Goal: Task Accomplishment & Management: Manage account settings

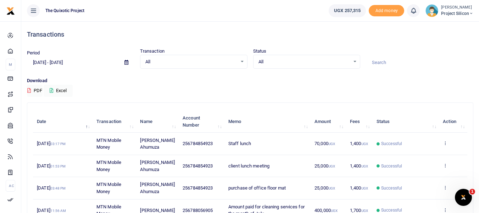
click at [153, 61] on span "All" at bounding box center [191, 61] width 92 height 7
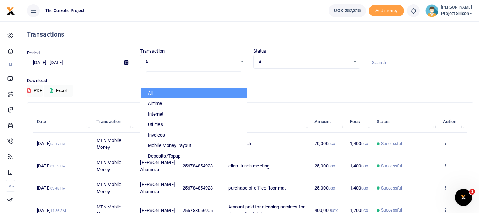
click at [153, 61] on span "All" at bounding box center [191, 61] width 92 height 7
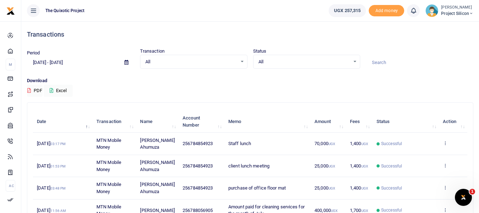
click at [179, 26] on div "Transactions" at bounding box center [250, 34] width 447 height 26
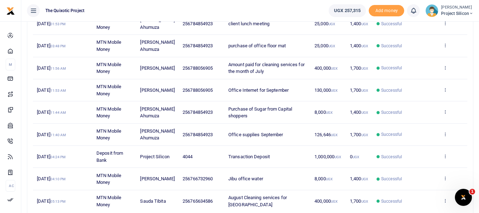
scroll to position [190, 0]
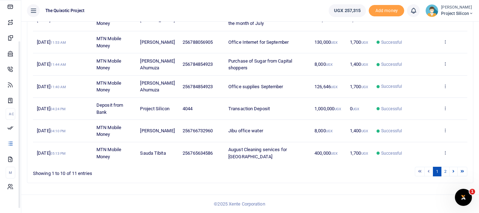
drag, startPoint x: 90, startPoint y: 172, endPoint x: 90, endPoint y: 213, distance: 41.2
click at [90, 212] on html "Start Dashboard M ake Payments Cards Xente Transfers Mobile Money Banks Airtime" at bounding box center [239, 11] width 479 height 402
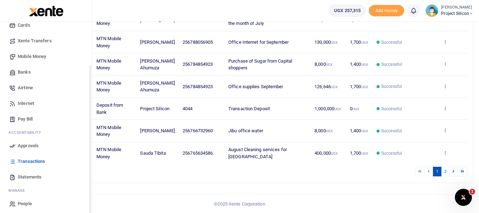
scroll to position [47, 0]
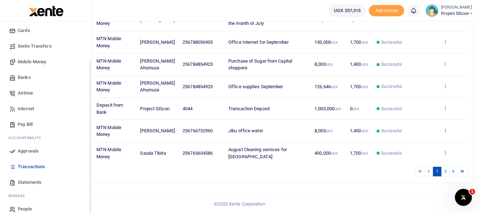
click at [33, 181] on span "Statements" at bounding box center [30, 181] width 24 height 7
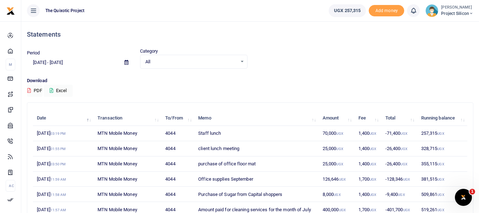
click at [126, 64] on icon at bounding box center [127, 62] width 4 height 5
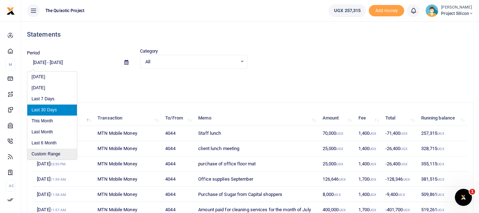
click at [50, 152] on li "Custom Range" at bounding box center [52, 153] width 50 height 11
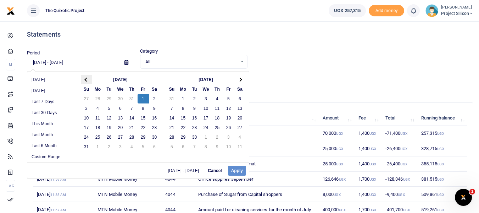
click at [86, 79] on span at bounding box center [86, 79] width 4 height 4
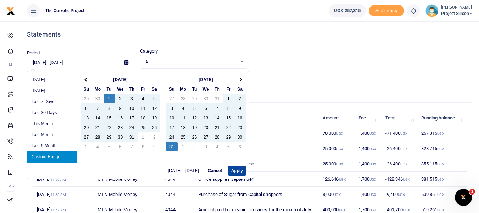
click at [240, 168] on button "Apply" at bounding box center [237, 170] width 18 height 10
type input "[DATE] - [DATE]"
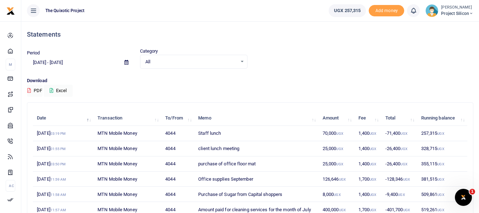
click at [131, 62] on span at bounding box center [127, 62] width 16 height 12
click at [128, 62] on span at bounding box center [127, 62] width 16 height 12
click at [125, 62] on icon at bounding box center [127, 62] width 4 height 5
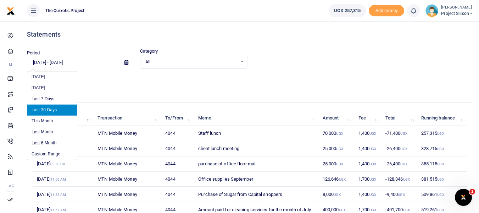
click at [125, 62] on icon at bounding box center [127, 62] width 4 height 5
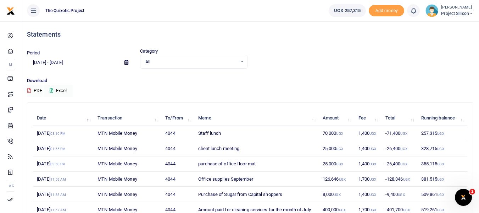
click at [125, 62] on icon at bounding box center [127, 62] width 4 height 5
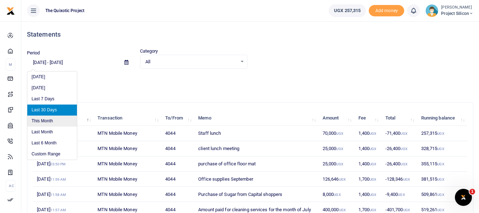
click at [50, 122] on li "This Month" at bounding box center [52, 120] width 50 height 11
type input "[DATE] - [DATE]"
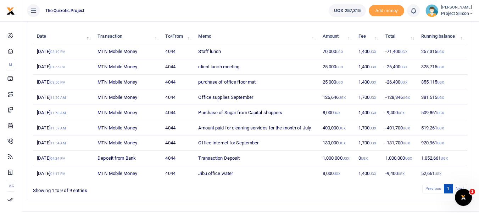
scroll to position [86, 0]
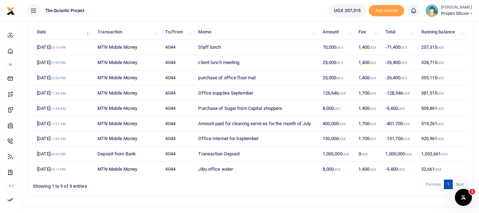
drag, startPoint x: 451, startPoint y: 203, endPoint x: 450, endPoint y: 183, distance: 20.3
click at [450, 183] on div "Statements Period [DATE] - [DATE] Category All Select an option... All Credit D…" at bounding box center [250, 80] width 458 height 290
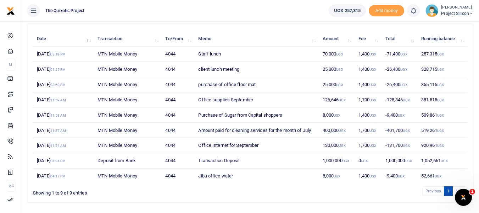
scroll to position [74, 0]
